Goal: Check status: Check status

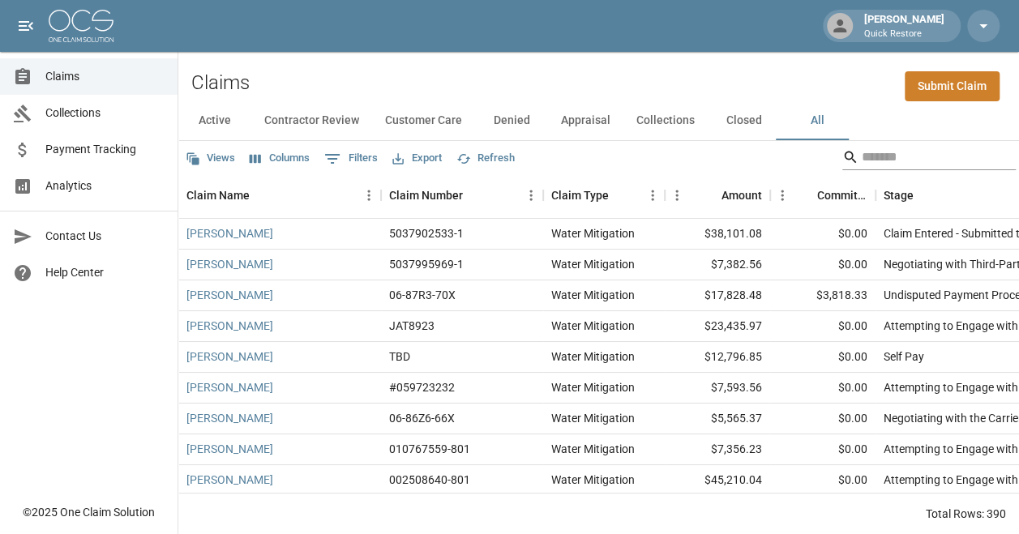
click at [929, 152] on input "Search" at bounding box center [927, 157] width 130 height 26
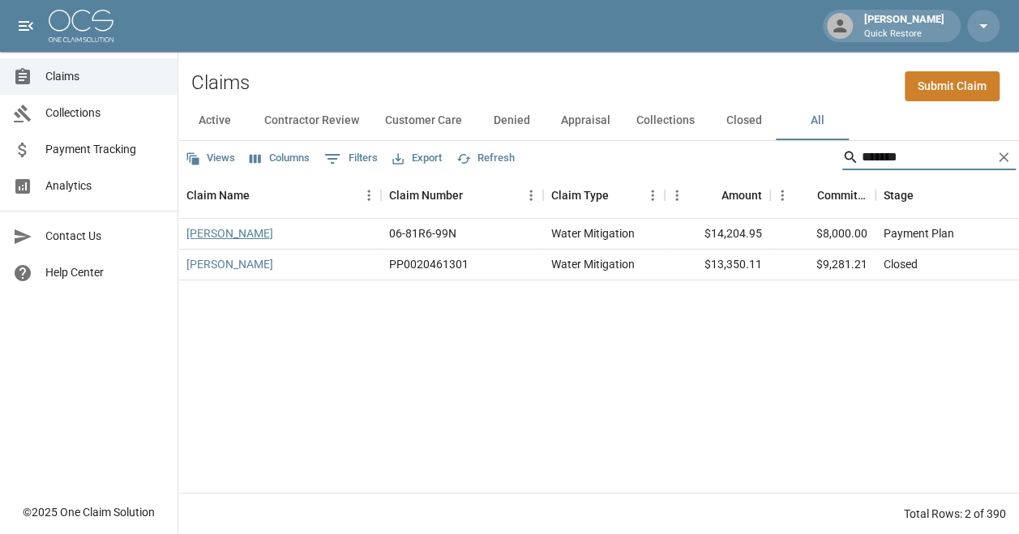
type input "*******"
click at [209, 233] on link "[PERSON_NAME]" at bounding box center [230, 233] width 87 height 16
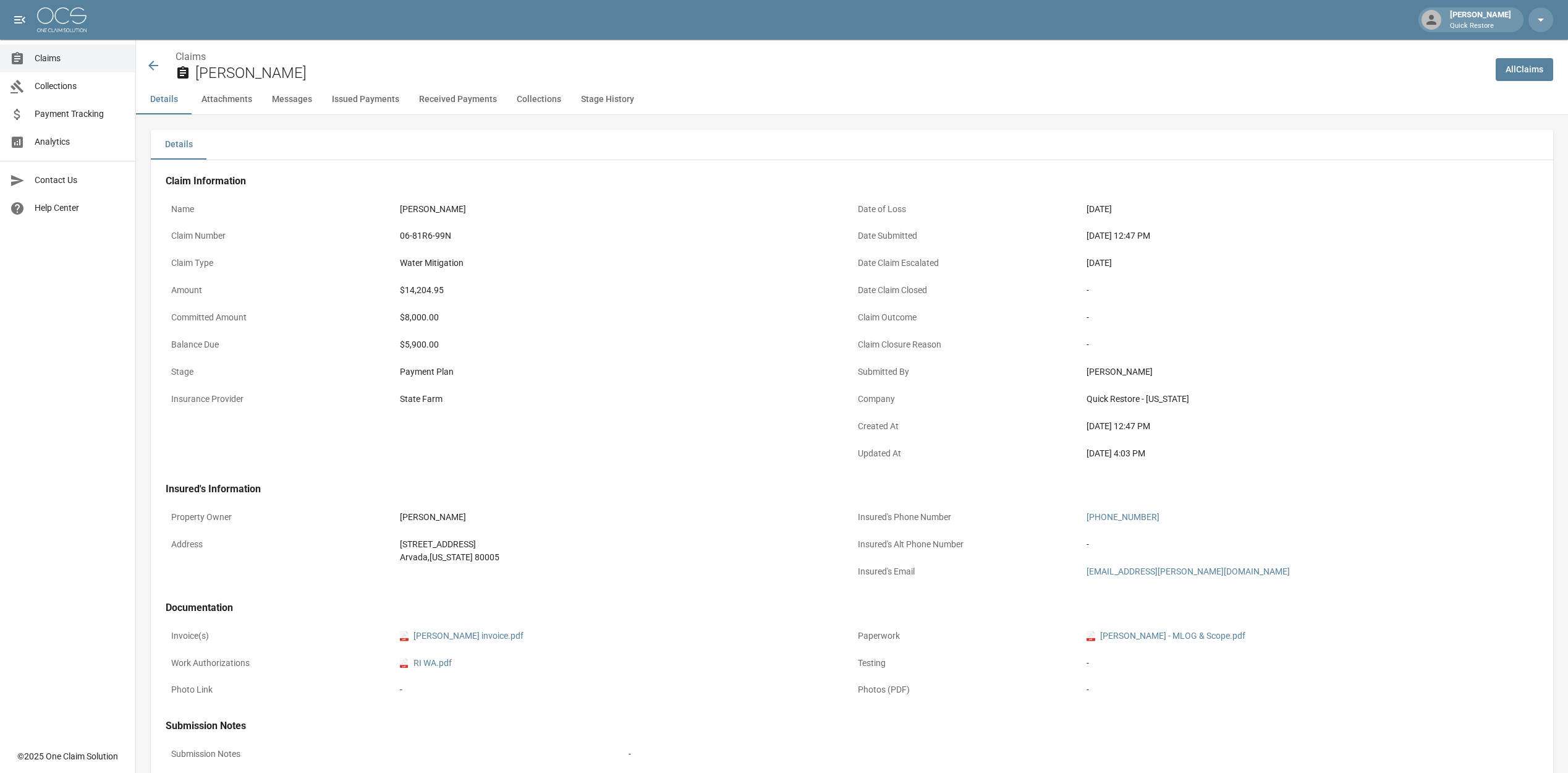
drag, startPoint x: 449, startPoint y: 211, endPoint x: 389, endPoint y: 210, distance: 60.0
click at [389, 210] on div "Name [PERSON_NAME]" at bounding box center [508, 211] width 687 height 27
click at [150, 59] on icon at bounding box center [152, 65] width 14 height 14
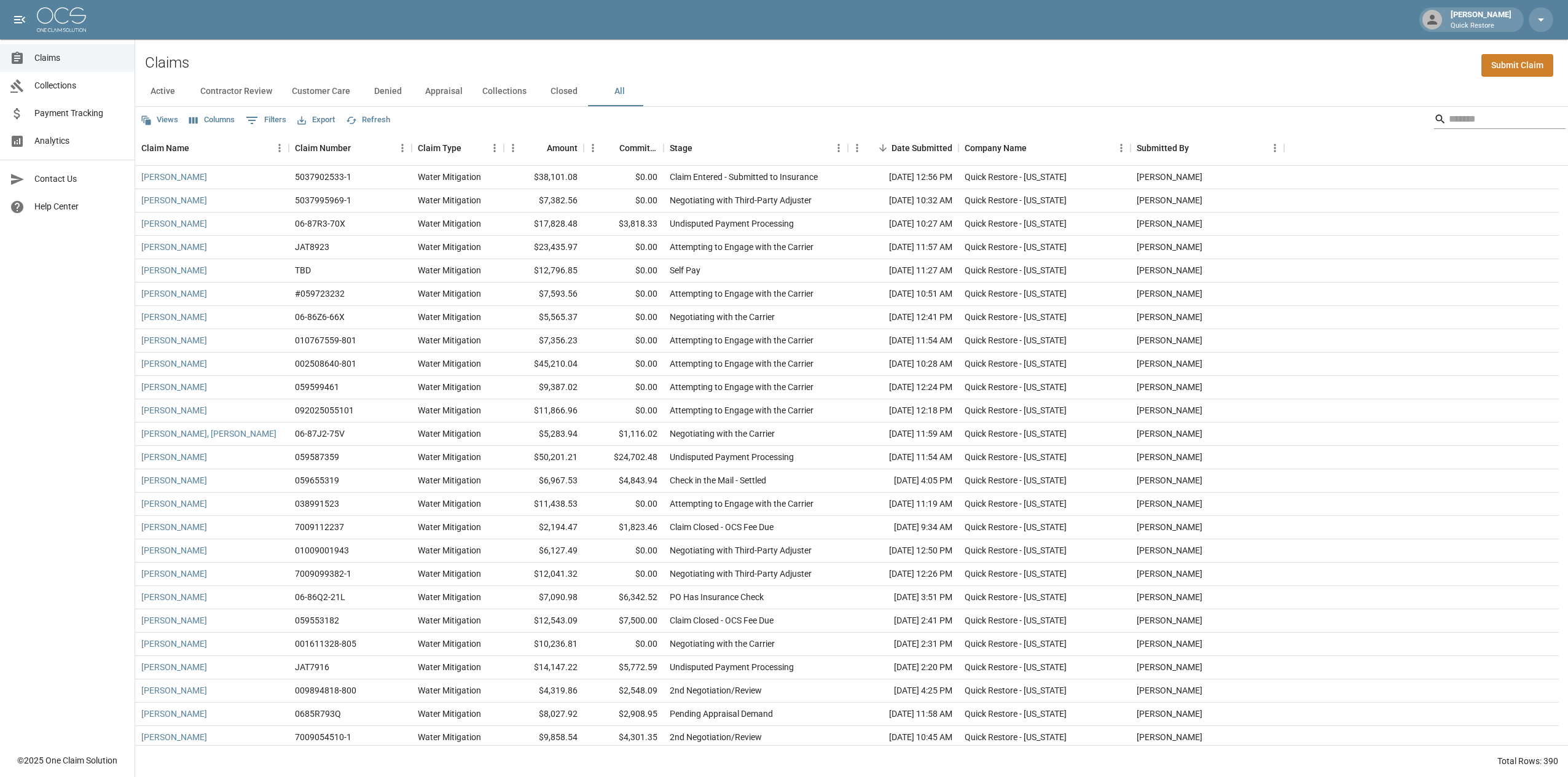
click at [781, 118] on input "Search" at bounding box center [1498, 119] width 98 height 20
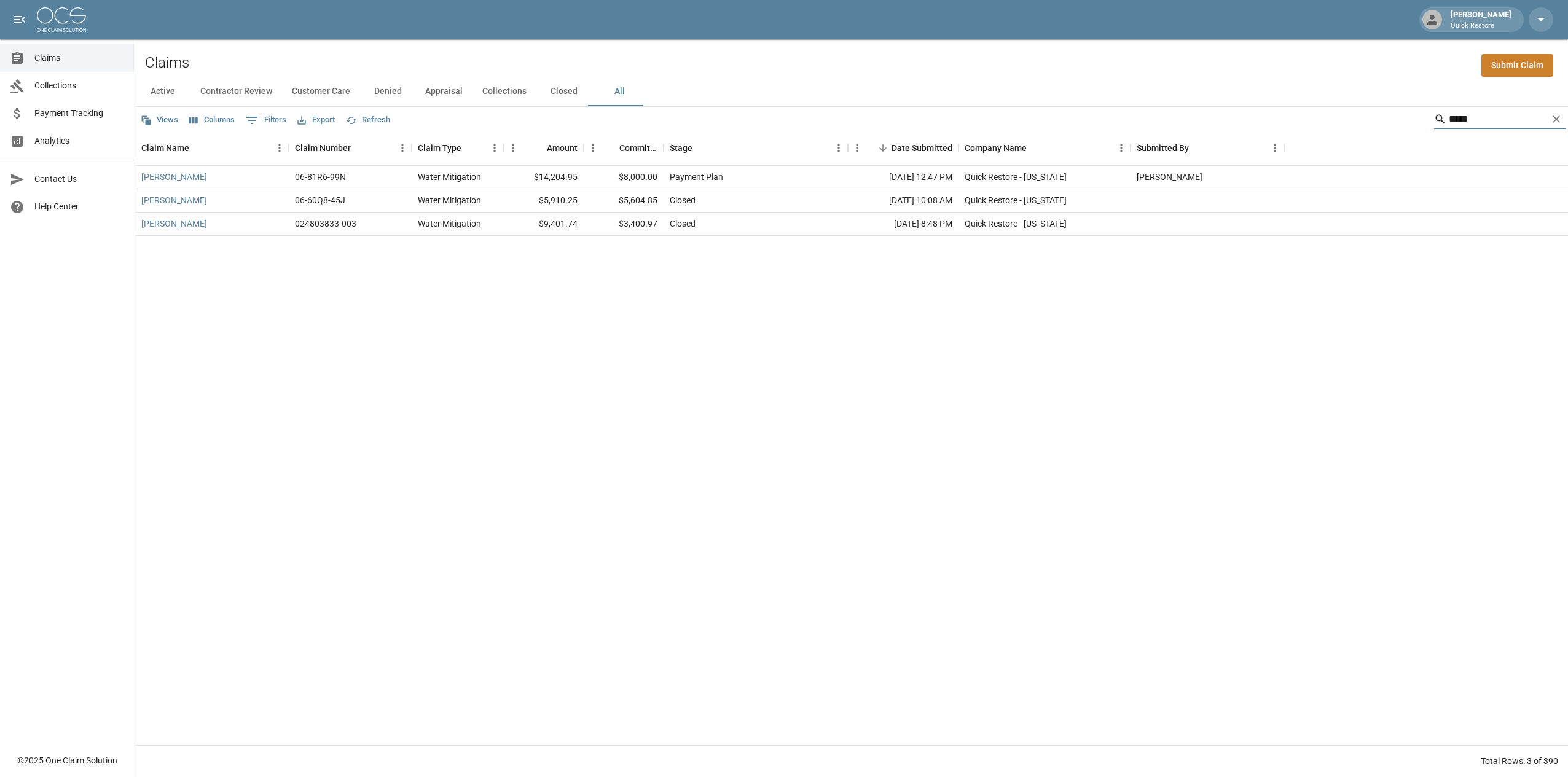
type input "*****"
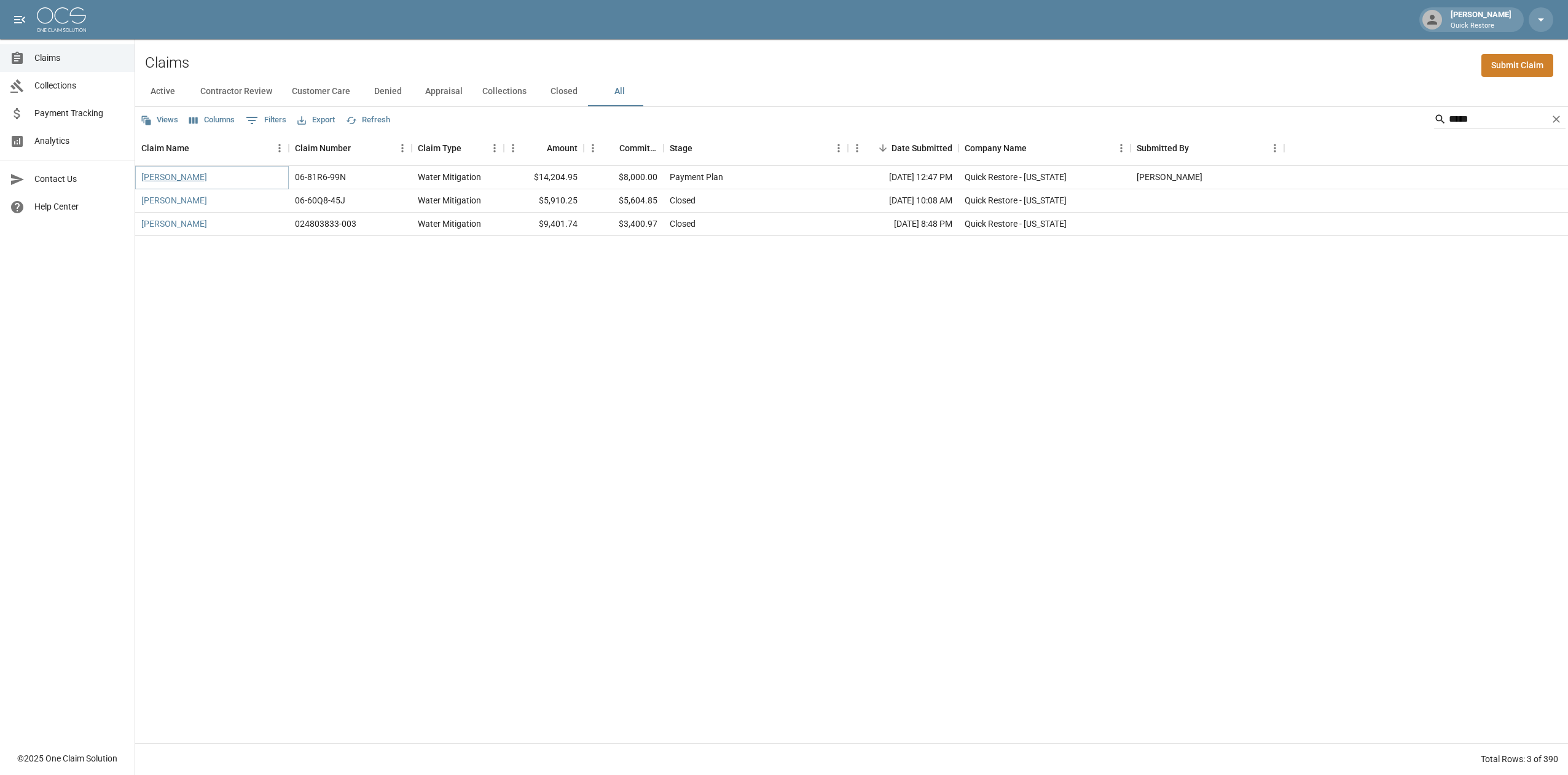
click at [155, 180] on link "[PERSON_NAME]" at bounding box center [174, 177] width 66 height 12
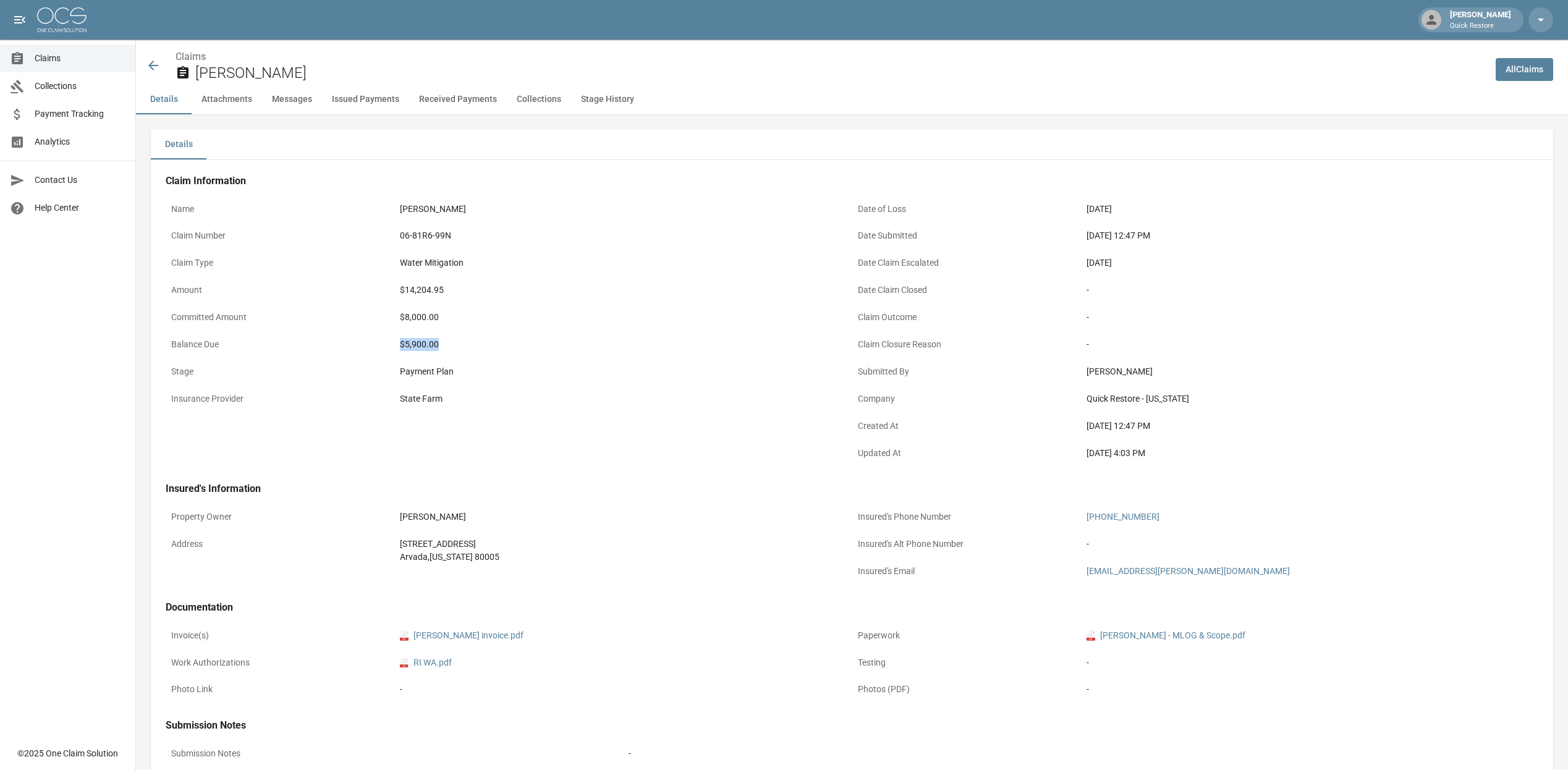
drag, startPoint x: 397, startPoint y: 348, endPoint x: 453, endPoint y: 345, distance: 56.1
click at [453, 345] on div "$5,900.00" at bounding box center [623, 345] width 457 height 24
click at [545, 382] on div "Payment Plan" at bounding box center [623, 372] width 457 height 24
drag, startPoint x: 443, startPoint y: 347, endPoint x: 394, endPoint y: 348, distance: 49.0
click at [394, 348] on div "Balance Due $5,900.00" at bounding box center [508, 346] width 687 height 27
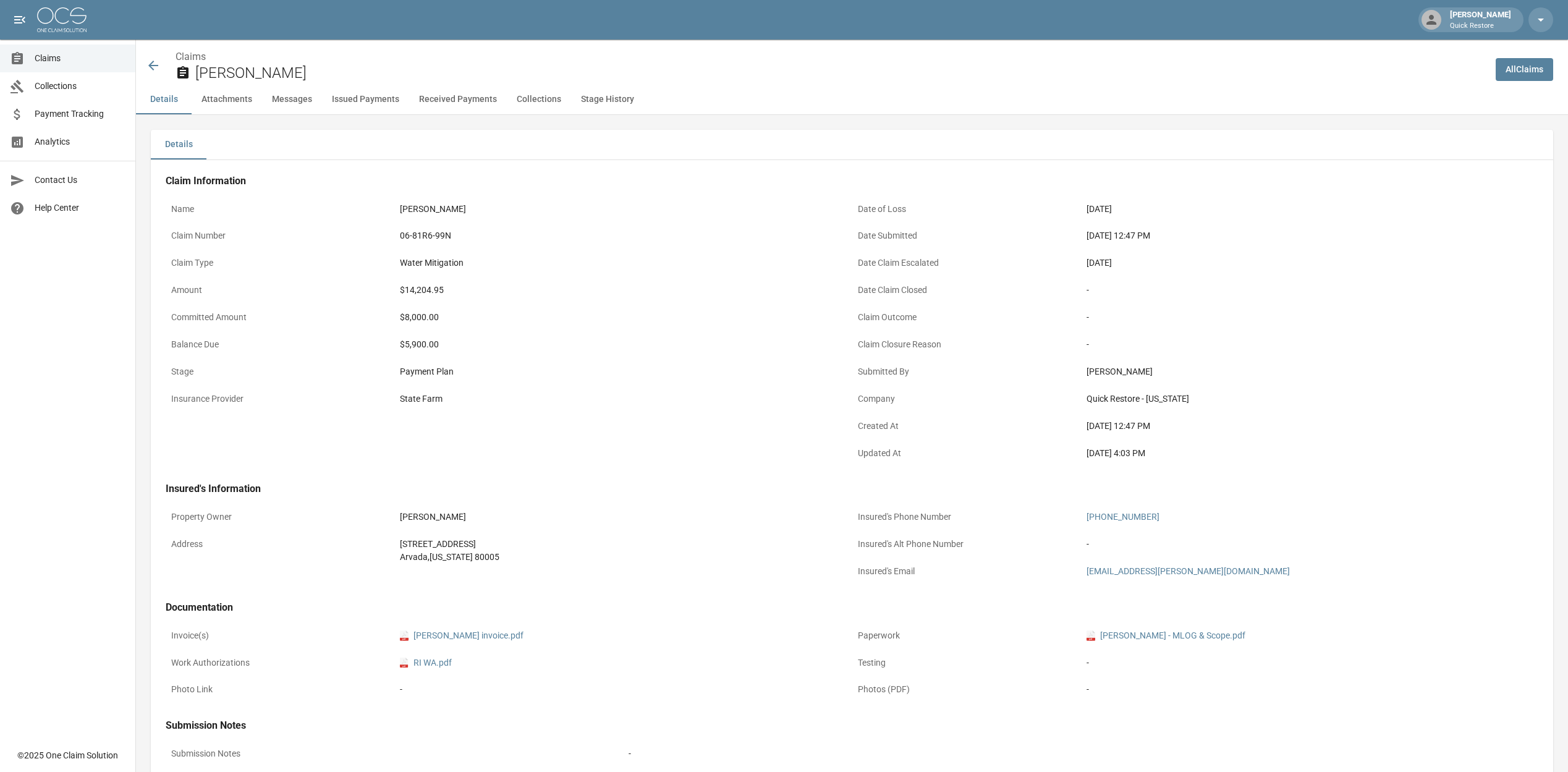
click at [725, 230] on div "06-81R6-99N" at bounding box center [624, 235] width 447 height 13
drag, startPoint x: 388, startPoint y: 316, endPoint x: 451, endPoint y: 330, distance: 64.5
click at [451, 330] on div "Committed Amount $8,000.00" at bounding box center [508, 319] width 687 height 27
drag, startPoint x: 451, startPoint y: 330, endPoint x: 527, endPoint y: 350, distance: 78.6
click at [527, 350] on div "$5,900.00" at bounding box center [624, 344] width 447 height 13
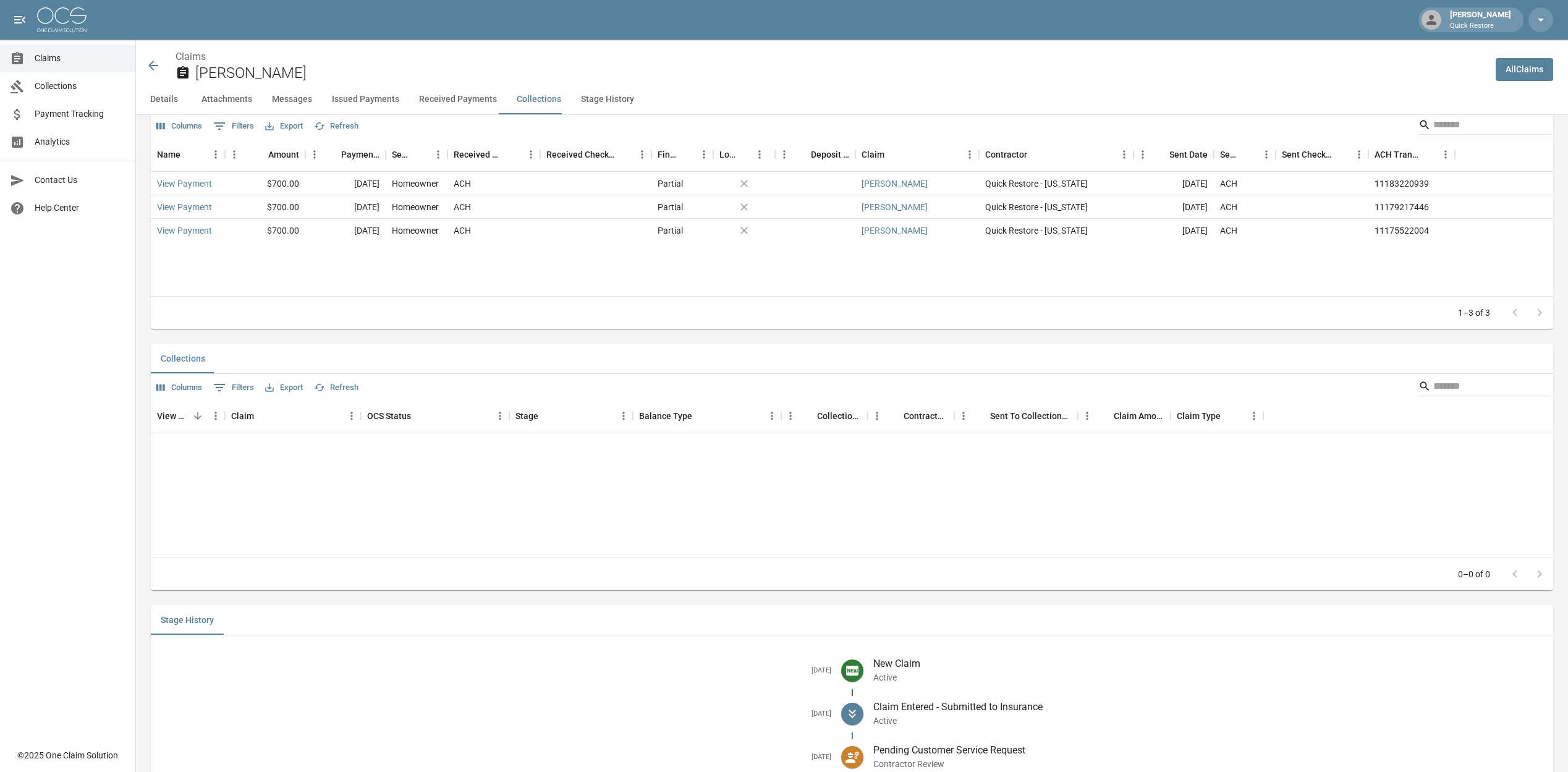
scroll to position [2042, 0]
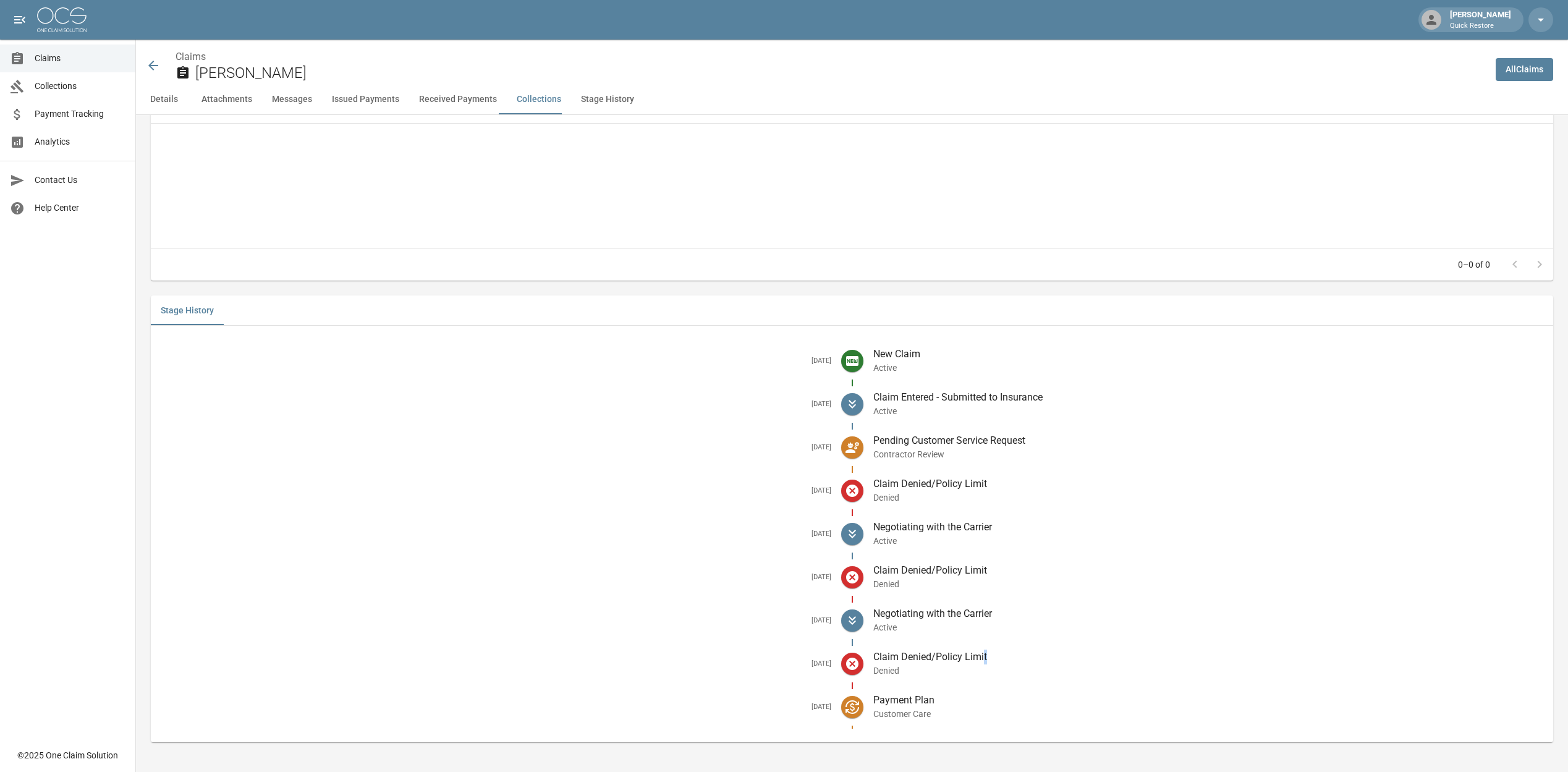
click at [786, 416] on p "Claim Denied/Policy Limit" at bounding box center [1209, 656] width 671 height 14
drag, startPoint x: 876, startPoint y: 659, endPoint x: 996, endPoint y: 662, distance: 120.0
click at [786, 416] on div "Claim Denied/Policy Limit Denied" at bounding box center [1204, 664] width 681 height 43
drag, startPoint x: 996, startPoint y: 662, endPoint x: 1093, endPoint y: 665, distance: 97.0
click at [786, 416] on p "Denied" at bounding box center [1209, 671] width 671 height 12
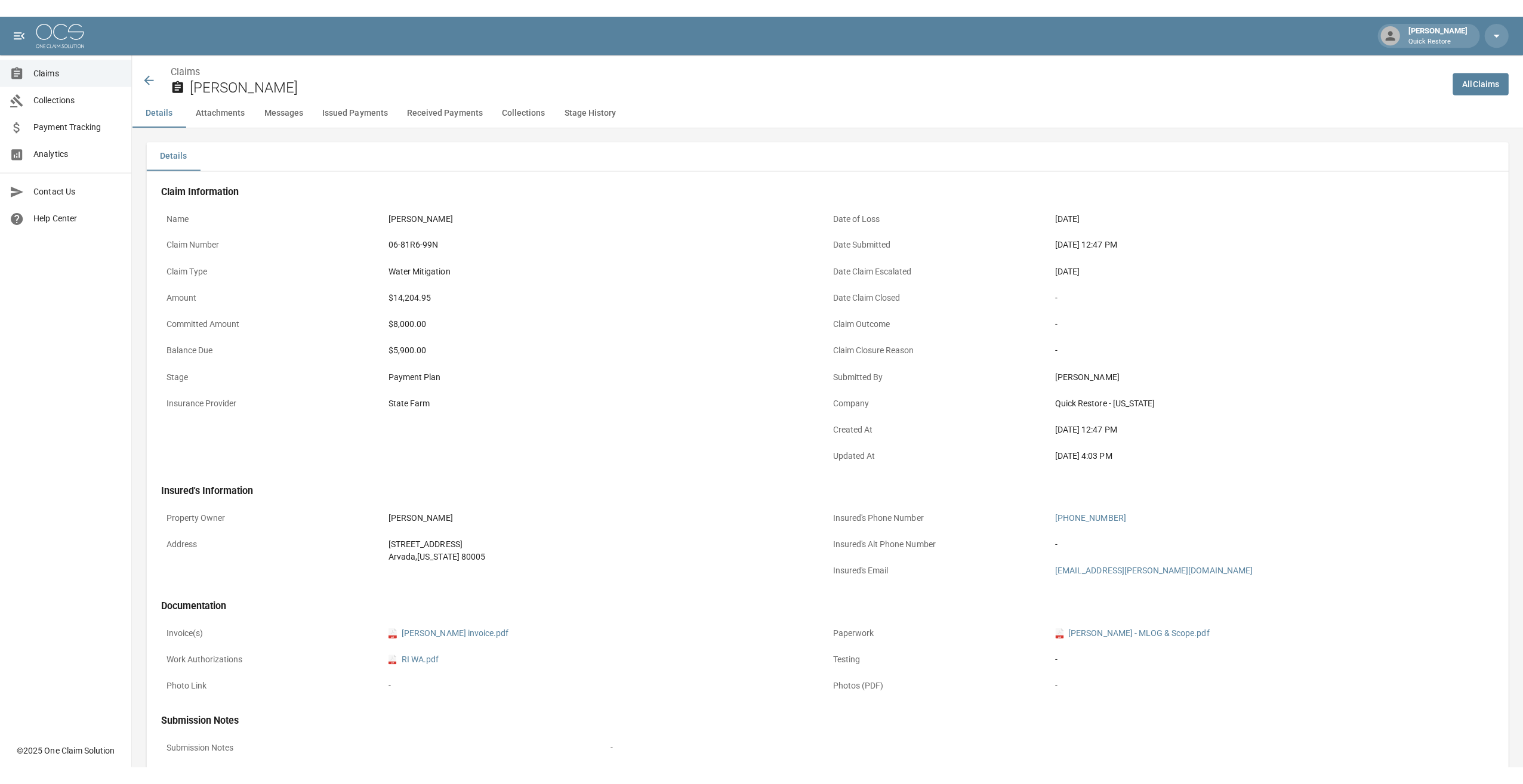
scroll to position [0, 0]
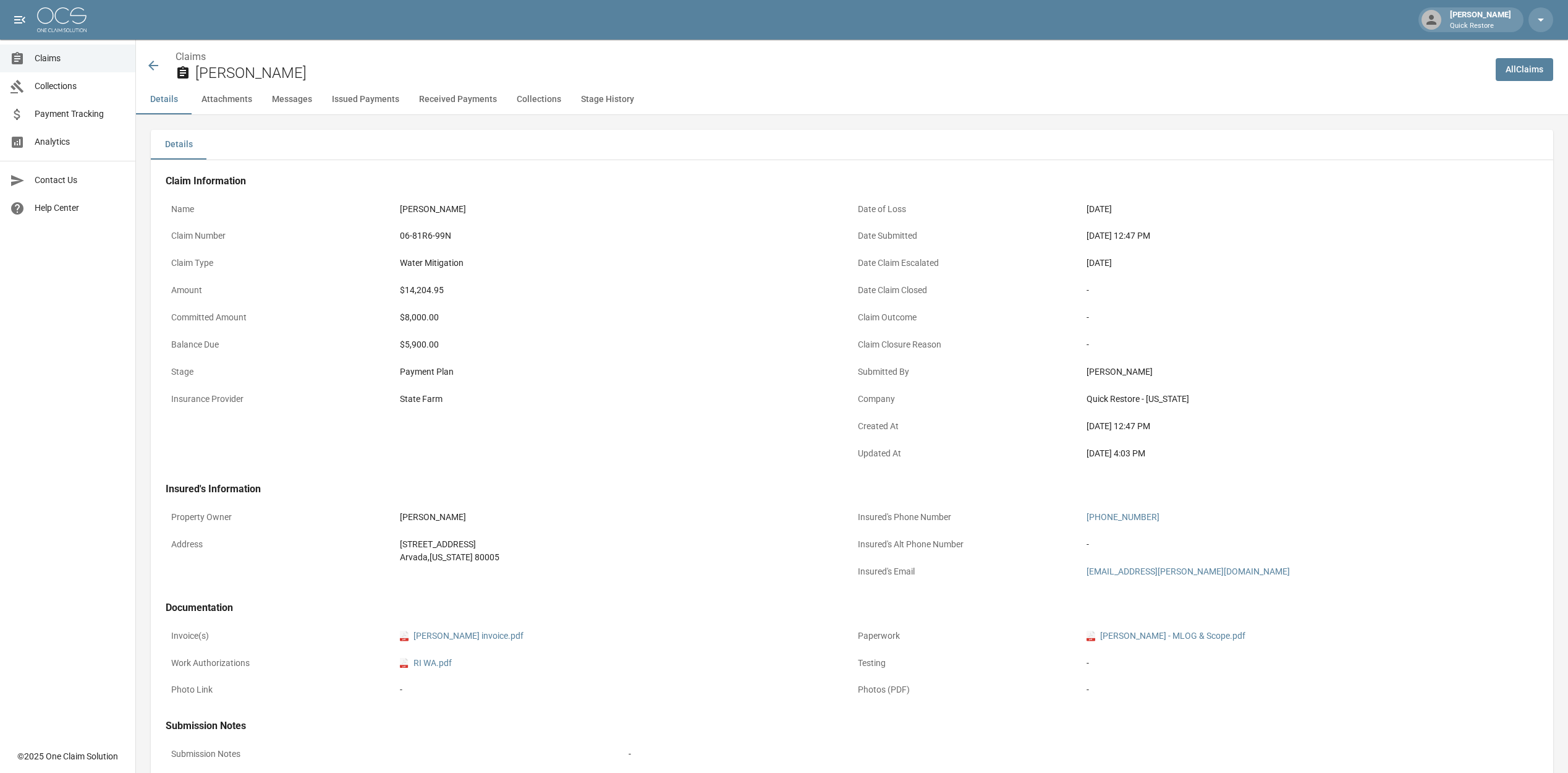
click at [149, 63] on icon at bounding box center [152, 65] width 14 height 14
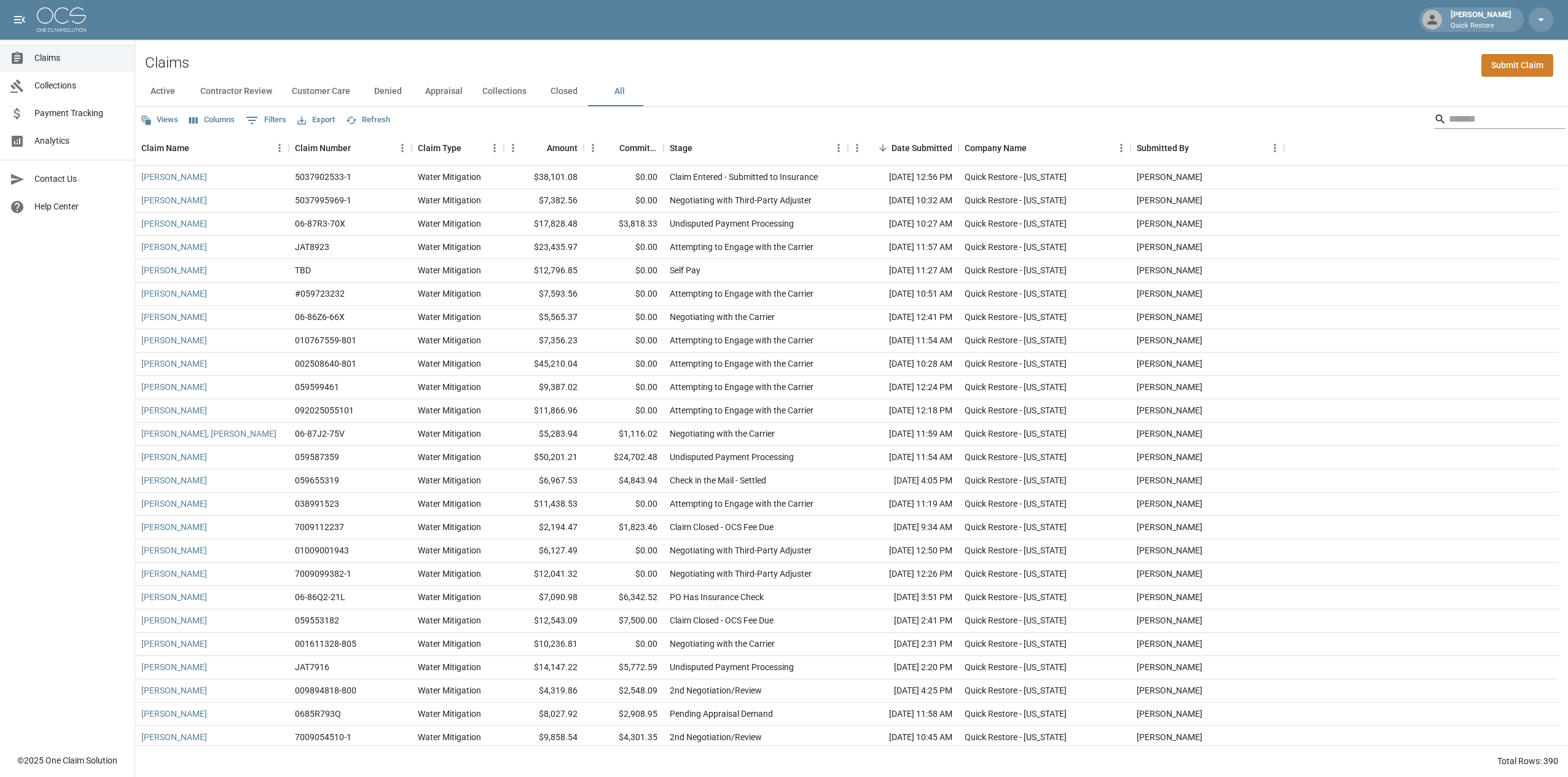
click at [781, 113] on input "Search" at bounding box center [1498, 119] width 98 height 20
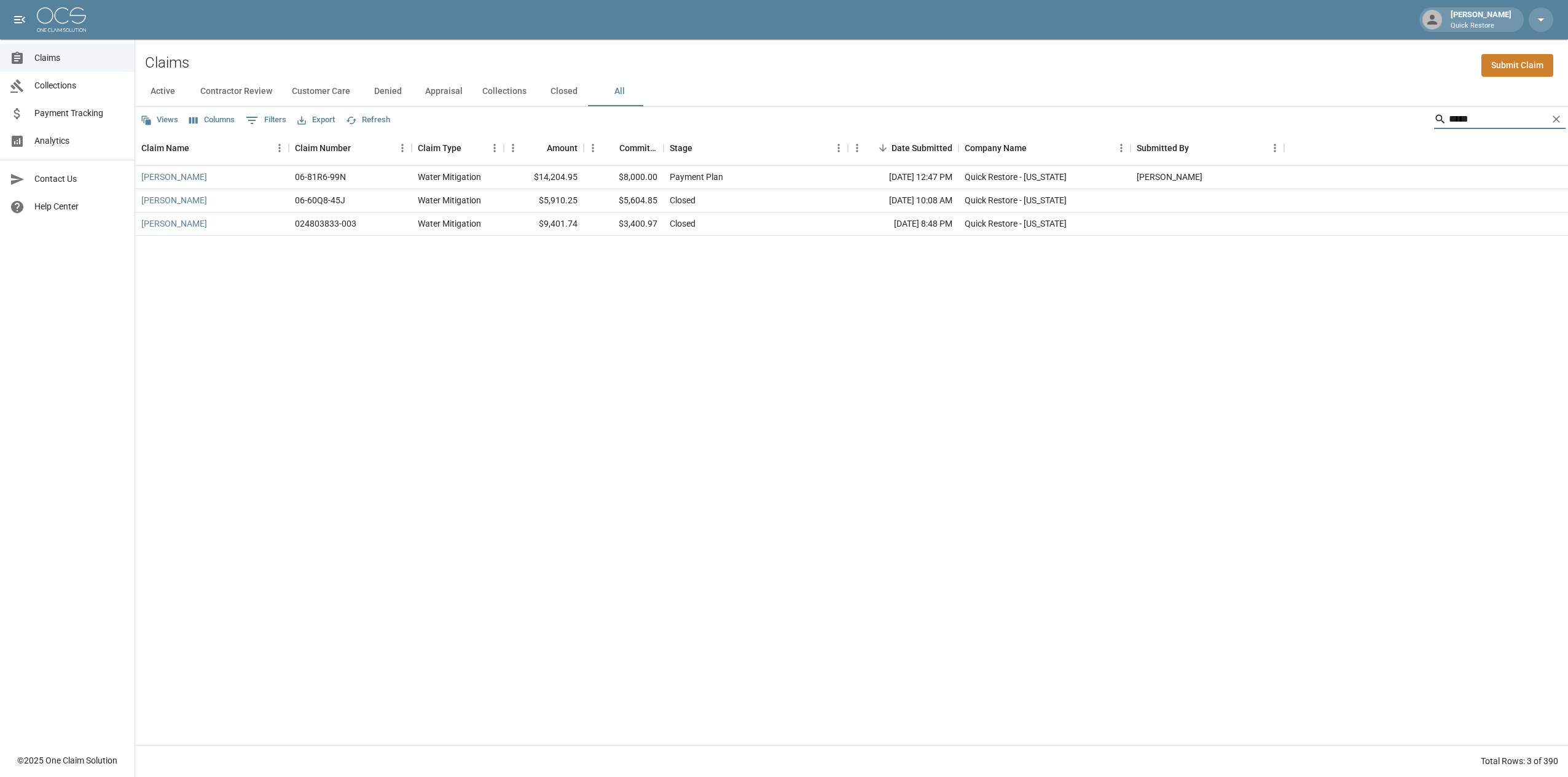
type input "*****"
